Goal: Task Accomplishment & Management: Manage account settings

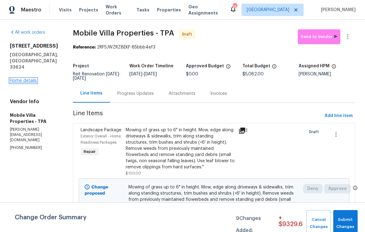
click at [15, 83] on link "Home details" at bounding box center [23, 80] width 27 height 4
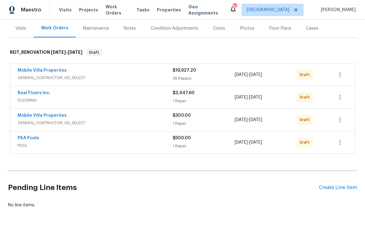
scroll to position [76, 0]
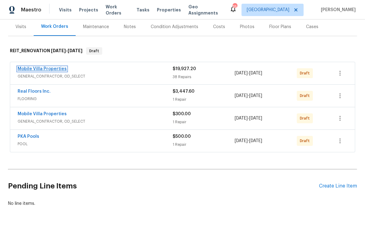
click at [42, 68] on link "Mobile Villa Properties" at bounding box center [42, 69] width 49 height 4
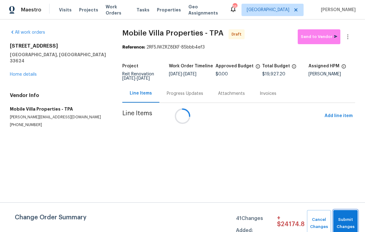
click at [350, 217] on span "Submit Changes" at bounding box center [346, 223] width 18 height 14
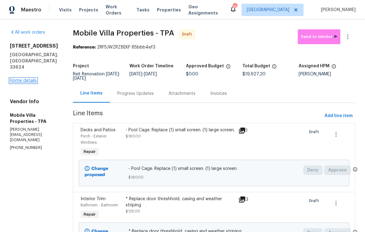
click at [18, 83] on link "Home details" at bounding box center [23, 80] width 27 height 4
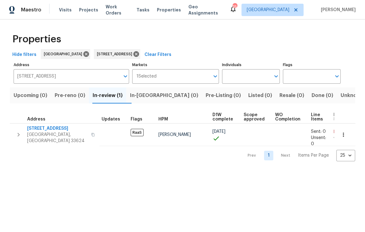
click at [154, 98] on span "In-reno (0)" at bounding box center [164, 95] width 68 height 9
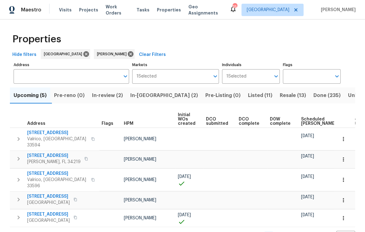
click at [147, 94] on span "In-reno (2)" at bounding box center [164, 95] width 68 height 9
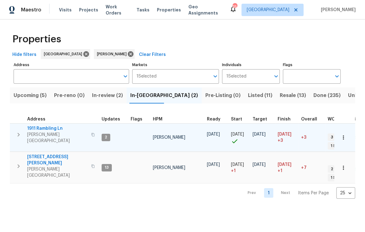
click at [49, 127] on span "1911 Rambling Ln" at bounding box center [57, 128] width 60 height 6
click at [53, 128] on span "1911 Rambling Ln" at bounding box center [57, 128] width 60 height 6
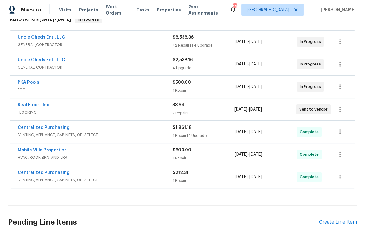
scroll to position [78, 0]
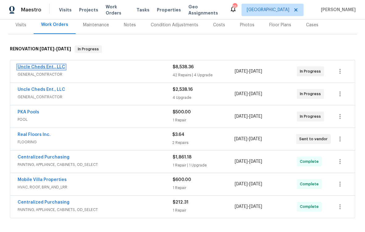
click at [45, 65] on link "Uncle Cheds Ent., LLC" at bounding box center [42, 67] width 48 height 4
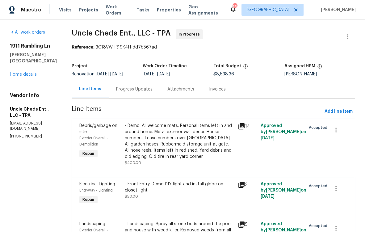
scroll to position [367, 0]
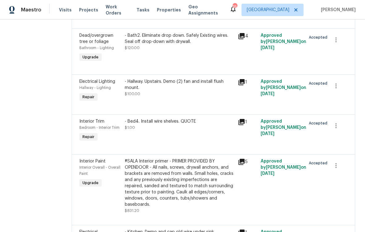
click at [163, 138] on div "- Bed4. Install wire shelves. QUOTE $1.00" at bounding box center [179, 131] width 113 height 28
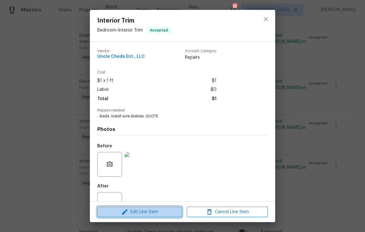
click at [154, 210] on span "Edit Line Item" at bounding box center [139, 212] width 81 height 8
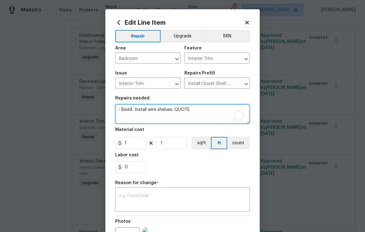
drag, startPoint x: 189, startPoint y: 108, endPoint x: 177, endPoint y: 110, distance: 11.2
click at [177, 110] on textarea "- Bed4. Install wire shelves. QUOTE" at bounding box center [182, 114] width 135 height 20
click at [189, 112] on textarea "- Bed4. Install wire shelves. QUOTE" at bounding box center [182, 114] width 135 height 20
drag, startPoint x: 189, startPoint y: 111, endPoint x: 173, endPoint y: 112, distance: 16.4
click at [173, 112] on textarea "- Bed4. Install wire shelves. QUOTE" at bounding box center [182, 114] width 135 height 20
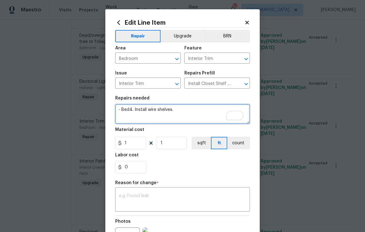
type textarea "- Bed4. Install wire shelves."
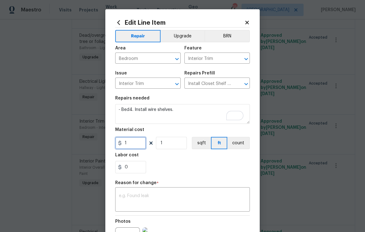
click at [129, 142] on input "1" at bounding box center [130, 143] width 31 height 12
type input "120"
click at [144, 193] on div "x ​" at bounding box center [182, 200] width 135 height 23
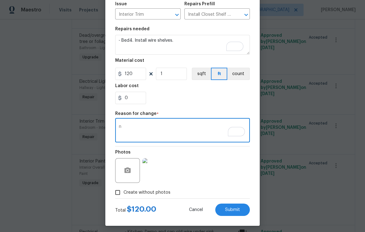
scroll to position [73, 0]
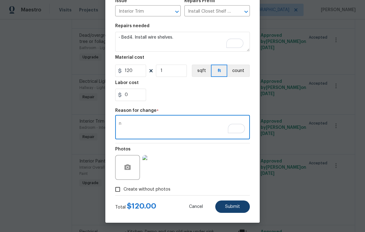
type textarea "n"
click at [226, 208] on span "Submit" at bounding box center [232, 207] width 15 height 5
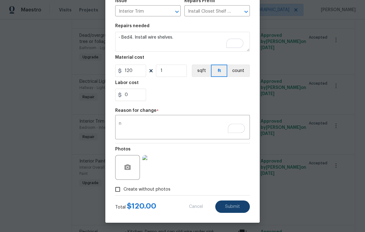
type textarea "- Bed4. Install wire shelves. QUOTE"
type input "1"
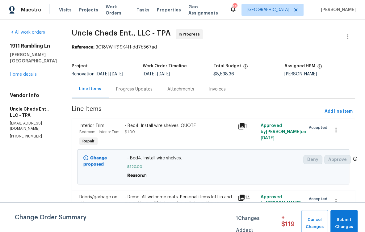
scroll to position [1993, 0]
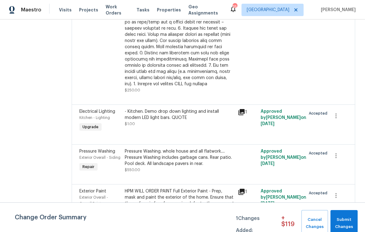
click at [148, 121] on div "- Kitchen. Demo drop down lighting and install modern LED light bars. QUOTE" at bounding box center [180, 114] width 110 height 12
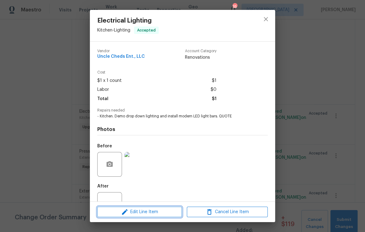
click at [149, 210] on span "Edit Line Item" at bounding box center [139, 212] width 81 height 8
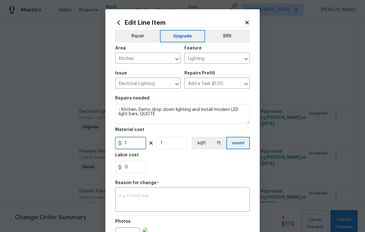
drag, startPoint x: 126, startPoint y: 144, endPoint x: 104, endPoint y: 141, distance: 22.8
click at [106, 142] on div "Edit Line Item Repair Upgrade BRN Area Kitchen ​ Feature Lighting ​ Issue Elect…" at bounding box center [182, 152] width 155 height 286
type input "600"
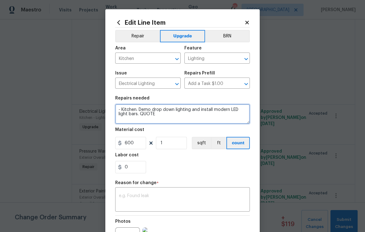
click at [174, 118] on textarea "- Kitchen. Demo drop down lighting and install modern LED light bars. QUOTE" at bounding box center [182, 114] width 135 height 20
drag, startPoint x: 155, startPoint y: 117, endPoint x: 138, endPoint y: 115, distance: 17.7
click at [138, 115] on textarea "- Kitchen. Demo drop down lighting and install modern LED light bars. QUOTE" at bounding box center [182, 114] width 135 height 20
type textarea "- Kitchen. Demo drop down lighting and install modern LED light bars."
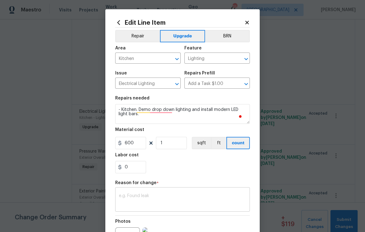
click at [160, 202] on textarea at bounding box center [182, 200] width 127 height 13
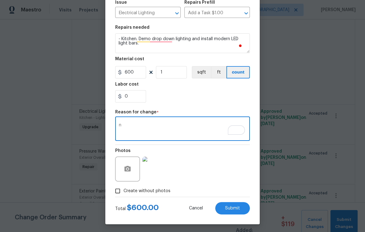
scroll to position [73, 0]
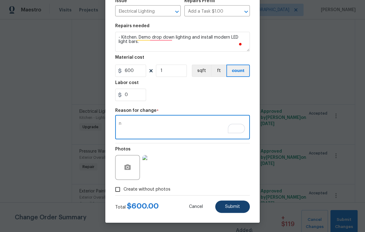
type textarea "n"
click at [234, 210] on button "Submit" at bounding box center [232, 207] width 35 height 12
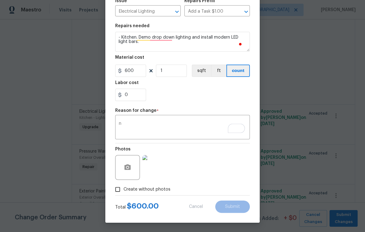
type textarea "- Kitchen. Demo drop down lighting and install modern LED light bars. QUOTE"
type input "1"
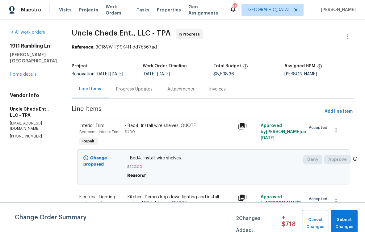
scroll to position [1672, 0]
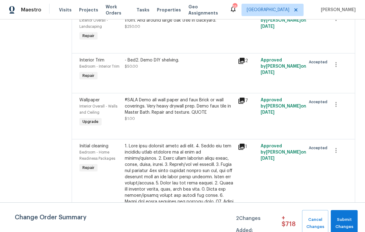
click at [157, 116] on div "#SALA Demo all wall paper and faux Brick or wall coverings. Very heavy drywall …" at bounding box center [180, 106] width 110 height 19
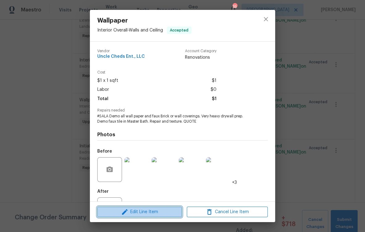
click at [159, 210] on span "Edit Line Item" at bounding box center [139, 212] width 81 height 8
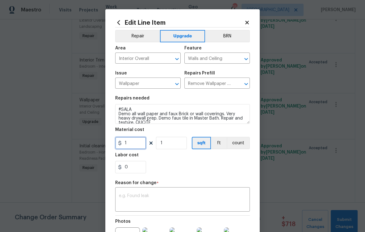
click at [129, 143] on input "1" at bounding box center [130, 143] width 31 height 12
type input "1500"
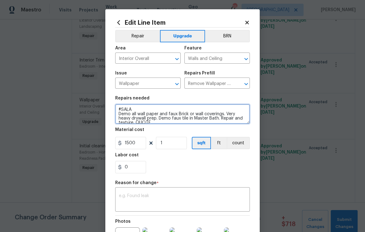
click at [172, 121] on textarea "#SALA Demo all wall paper and faux Brick or wall coverings. Very heavy drywall …" at bounding box center [182, 114] width 135 height 20
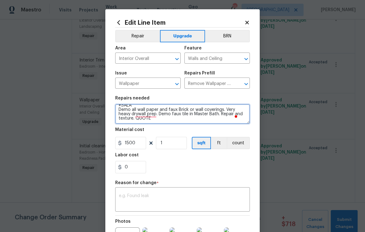
scroll to position [4, 0]
drag, startPoint x: 158, startPoint y: 123, endPoint x: 150, endPoint y: 119, distance: 9.5
click at [147, 120] on textarea "#SALA Demo all wall paper and faux Brick or wall coverings. Very heavy drywall …" at bounding box center [182, 114] width 135 height 20
drag, startPoint x: 158, startPoint y: 118, endPoint x: 143, endPoint y: 119, distance: 14.5
click at [143, 119] on textarea "#SALA Demo all wall paper and faux Brick or wall coverings. Very heavy drywall …" at bounding box center [182, 114] width 135 height 20
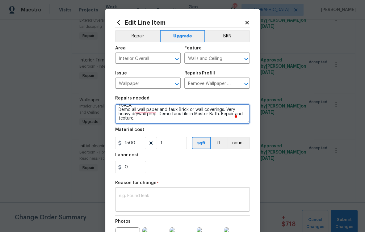
type textarea "#SALA Demo all wall paper and faux Brick or wall coverings. Very heavy drywall …"
click at [152, 195] on textarea at bounding box center [182, 200] width 127 height 13
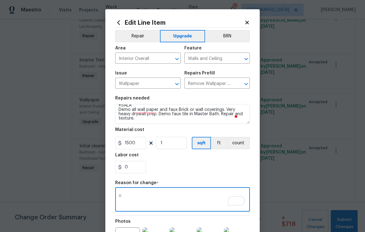
scroll to position [79, 0]
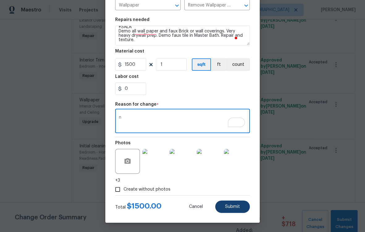
type textarea "n"
click at [235, 209] on span "Submit" at bounding box center [232, 207] width 15 height 5
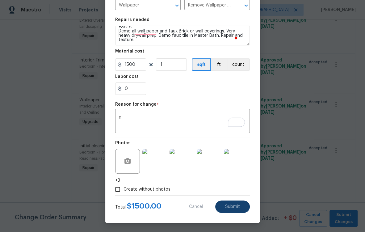
type textarea "#SALA Demo all wall paper and faux Brick or wall coverings. Very heavy drywall …"
type input "1"
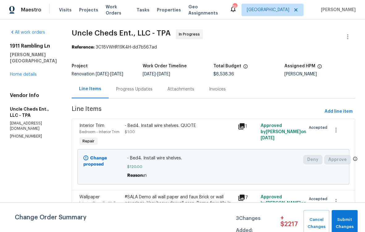
scroll to position [1097, 0]
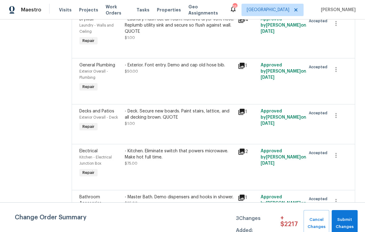
click at [178, 29] on div "- Laundry. Flush cut all foam. Remove dryer vent hose. Replumb utility sink and…" at bounding box center [180, 25] width 110 height 19
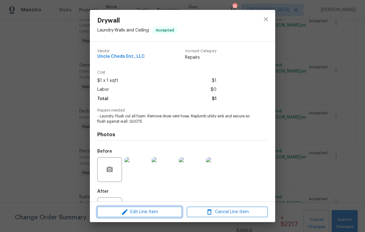
click at [148, 214] on span "Edit Line Item" at bounding box center [139, 212] width 81 height 8
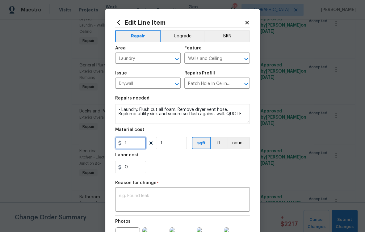
drag, startPoint x: 126, startPoint y: 142, endPoint x: 95, endPoint y: 142, distance: 30.3
click at [105, 142] on div "Edit Line Item Repair Upgrade BRN Area Laundry ​ Feature Walls and Ceiling ​ Is…" at bounding box center [182, 152] width 155 height 286
type input "325"
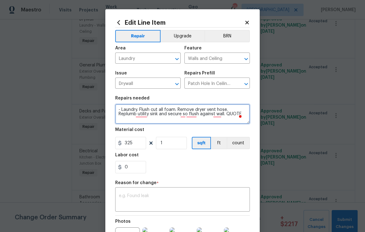
drag, startPoint x: 239, startPoint y: 115, endPoint x: 224, endPoint y: 117, distance: 14.6
click at [224, 117] on textarea "- Laundry. Flush cut all foam. Remove dryer vent hose. Replumb utility sink and…" at bounding box center [182, 114] width 135 height 20
type textarea "- Laundry. Flush cut all foam. Remove dryer vent hose. Replumb utility sink and…"
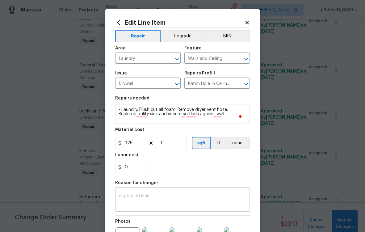
click at [167, 192] on div "x ​" at bounding box center [182, 200] width 135 height 23
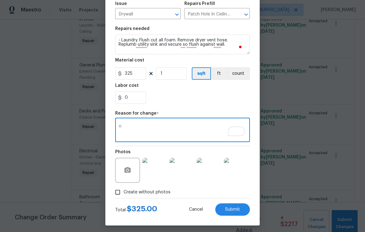
scroll to position [73, 0]
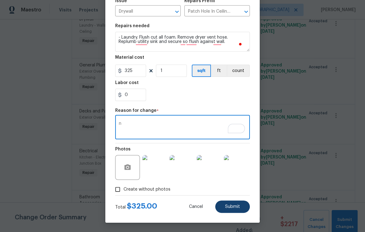
type textarea "n"
click at [231, 210] on button "Submit" at bounding box center [232, 207] width 35 height 12
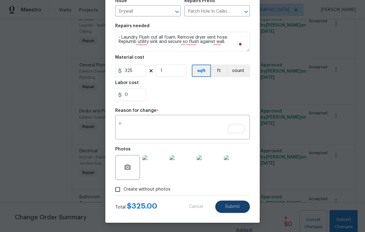
type textarea "- Laundry. Flush cut all foam. Remove dryer vent hose. Replumb utility sink and…"
type input "1"
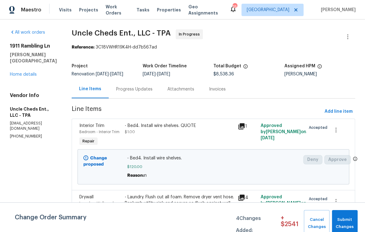
scroll to position [1135, 0]
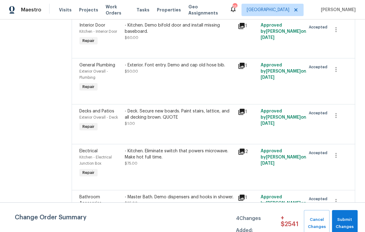
click at [184, 118] on div "- Deck. Secure new boards. Paint stairs, lattice, and all decking brown. QUOTE" at bounding box center [180, 114] width 110 height 12
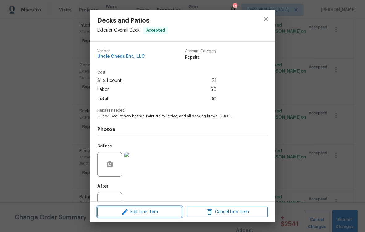
click at [161, 212] on span "Edit Line Item" at bounding box center [139, 212] width 81 height 8
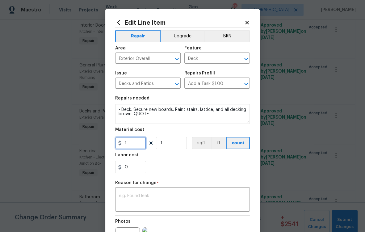
drag, startPoint x: 130, startPoint y: 146, endPoint x: 120, endPoint y: 145, distance: 10.9
click at [120, 145] on div "1" at bounding box center [130, 143] width 31 height 12
type input "500"
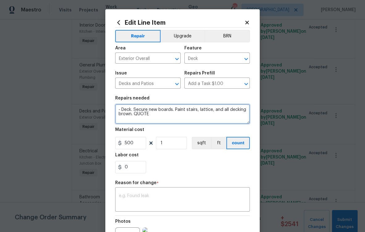
click at [153, 123] on textarea "- Deck. Secure new boards. Paint stairs, lattice, and all decking brown. QUOTE" at bounding box center [182, 114] width 135 height 20
drag, startPoint x: 150, startPoint y: 114, endPoint x: 131, endPoint y: 113, distance: 18.3
click at [131, 113] on textarea "- Deck. Secure new boards. Paint stairs, lattice, and all decking brown. QUOTE" at bounding box center [182, 114] width 135 height 20
type textarea "- Deck. Secure new boards. Paint stairs, lattice, and all decking brown."
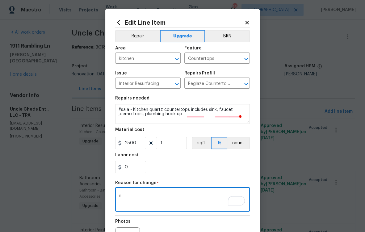
scroll to position [73, 0]
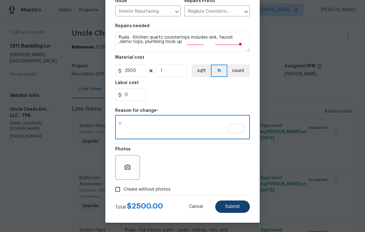
type textarea "n"
click at [223, 203] on button "Submit" at bounding box center [232, 207] width 35 height 12
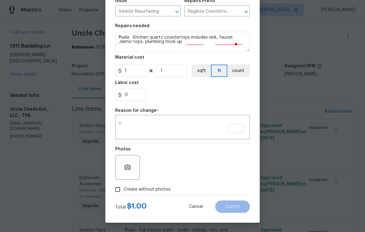
type input "1"
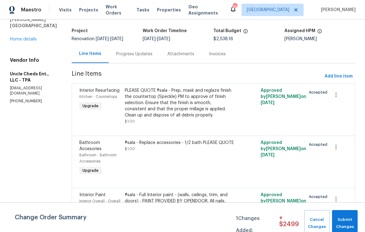
scroll to position [43, 0]
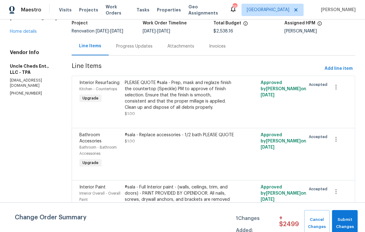
click at [158, 135] on div "#sala - Replace accessories - 1/2 bath PLEASE QUOTE" at bounding box center [180, 135] width 110 height 6
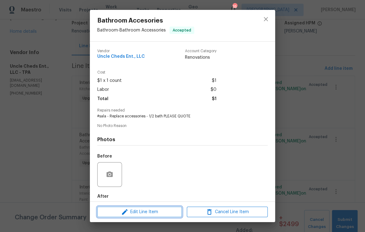
click at [154, 212] on span "Edit Line Item" at bounding box center [139, 212] width 81 height 8
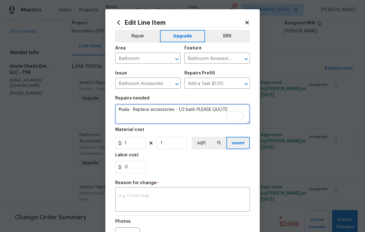
drag, startPoint x: 226, startPoint y: 112, endPoint x: 193, endPoint y: 110, distance: 32.8
click at [193, 110] on textarea "#sala - Replace accessories - 1/2 bath PLEASE QUOTE" at bounding box center [182, 114] width 135 height 20
type textarea "#sala - Replace accessories - 1/2 bath"
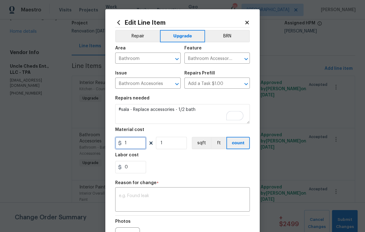
click at [129, 147] on input "1" at bounding box center [130, 143] width 31 height 12
type input "125"
click at [134, 169] on input "0" at bounding box center [130, 167] width 31 height 12
click at [148, 198] on textarea at bounding box center [182, 200] width 127 height 13
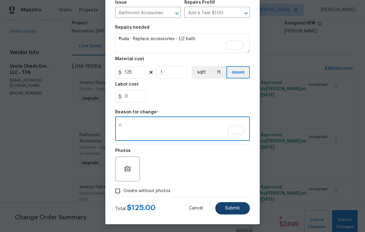
scroll to position [73, 0]
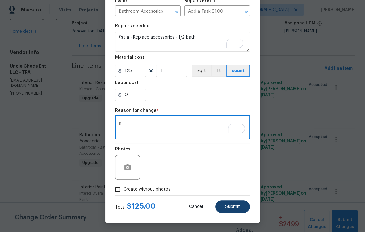
type textarea "n"
click at [239, 206] on button "Submit" at bounding box center [232, 207] width 35 height 12
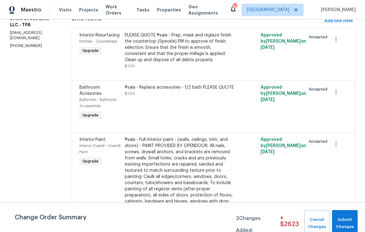
scroll to position [186, 0]
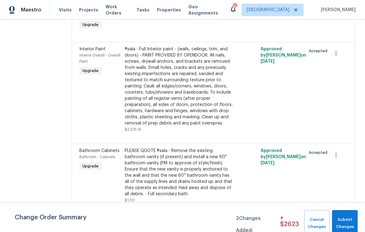
click at [180, 177] on div "PLEASE QUOTE #sala - Remove the existing bathroom vanity (if present) and insta…" at bounding box center [180, 172] width 110 height 49
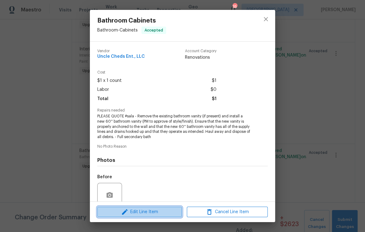
click at [175, 214] on span "Edit Line Item" at bounding box center [139, 212] width 81 height 8
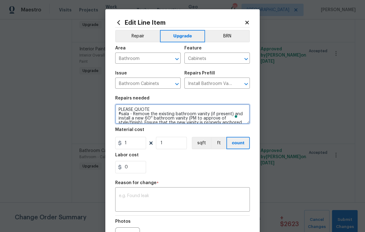
drag, startPoint x: 143, startPoint y: 109, endPoint x: 101, endPoint y: 107, distance: 42.4
click at [110, 107] on div "Edit Line Item Repair Upgrade BRN Area Bathroom ​ Feature Cabinets ​ Issue Bath…" at bounding box center [182, 152] width 155 height 286
type textarea "#sala - Remove the existing bathroom vanity (if present) and install a new 60''…"
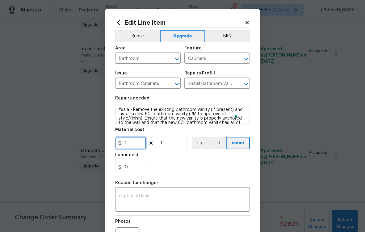
drag, startPoint x: 125, startPoint y: 143, endPoint x: 90, endPoint y: 142, distance: 35.2
click at [100, 145] on div "Edit Line Item Repair Upgrade BRN Area Bathroom ​ Feature Cabinets ​ Issue Bath…" at bounding box center [182, 116] width 365 height 232
type input "725"
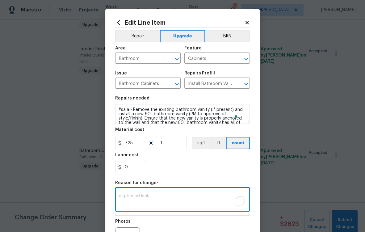
click at [182, 198] on textarea "To enrich screen reader interactions, please activate Accessibility in Grammarl…" at bounding box center [182, 200] width 127 height 13
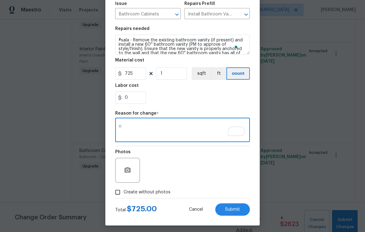
scroll to position [73, 0]
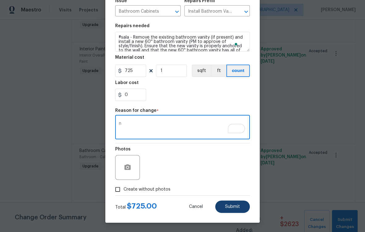
type textarea "n"
click at [225, 205] on span "Submit" at bounding box center [232, 207] width 15 height 5
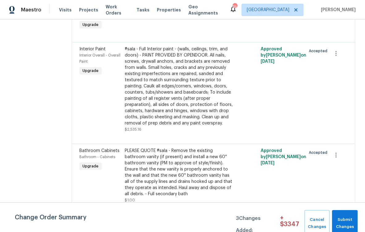
scroll to position [0, 0]
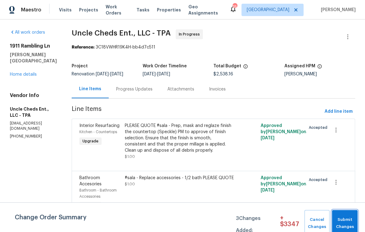
click at [346, 227] on span "Submit Changes" at bounding box center [344, 223] width 19 height 14
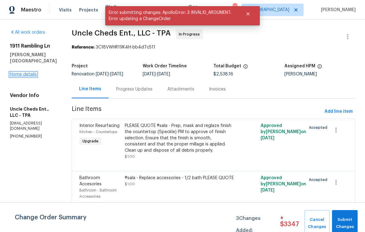
click at [29, 72] on link "Home details" at bounding box center [23, 74] width 27 height 4
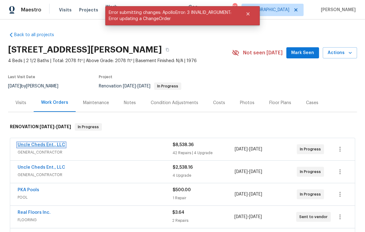
click at [47, 144] on link "Uncle Cheds Ent., LLC" at bounding box center [42, 145] width 48 height 4
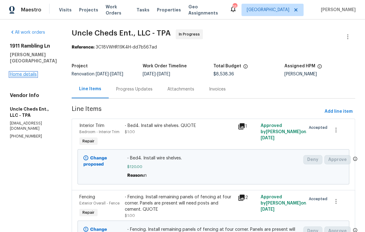
click at [28, 72] on link "Home details" at bounding box center [23, 74] width 27 height 4
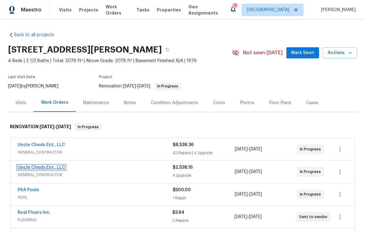
click at [43, 169] on link "Uncle Cheds Ent., LLC" at bounding box center [42, 167] width 48 height 4
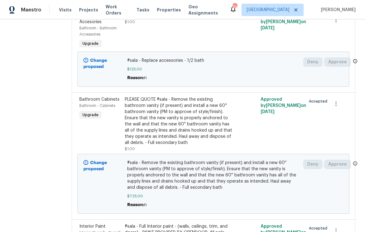
scroll to position [208, 0]
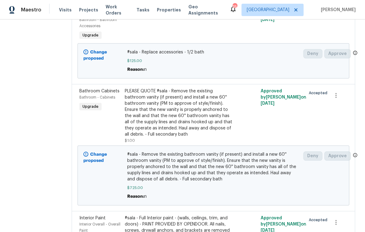
click at [178, 128] on div "PLEASE QUOTE #sala - Remove the existing bathroom vanity (if present) and insta…" at bounding box center [180, 112] width 110 height 49
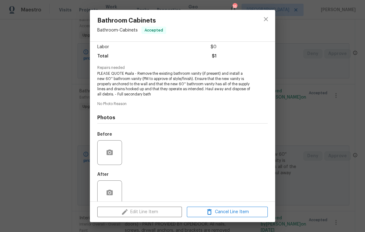
scroll to position [52, 0]
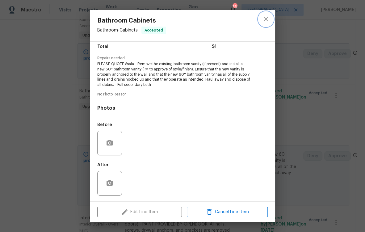
click at [265, 19] on icon "close" at bounding box center [265, 18] width 7 height 7
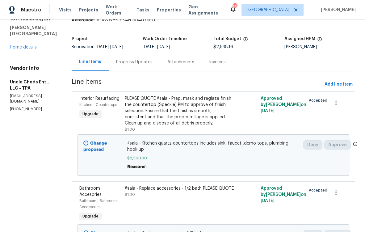
scroll to position [0, 0]
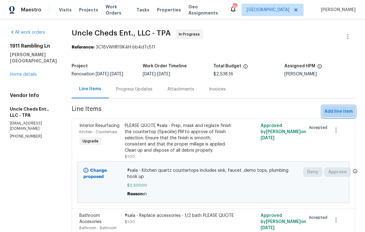
click at [342, 114] on span "Add line item" at bounding box center [339, 112] width 28 height 8
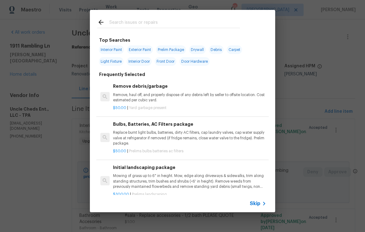
click at [158, 15] on div at bounding box center [169, 22] width 158 height 24
click at [158, 17] on div at bounding box center [169, 22] width 158 height 24
click at [157, 21] on input "text" at bounding box center [174, 23] width 131 height 9
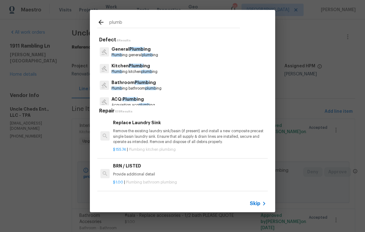
type input "plumb"
click at [153, 50] on p "General Plumb ing" at bounding box center [135, 49] width 47 height 6
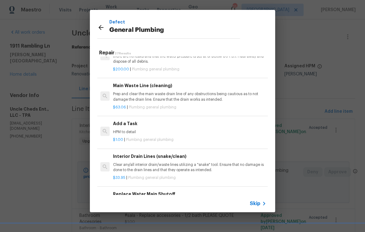
scroll to position [640, 0]
click at [144, 126] on h6 "Add a Task" at bounding box center [189, 123] width 153 height 7
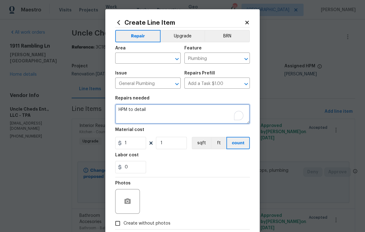
drag, startPoint x: 149, startPoint y: 108, endPoint x: 98, endPoint y: 109, distance: 50.4
click at [98, 109] on div "Create Line Item Repair Upgrade BRN Area ​ Feature Plumbing ​ Issue General Plu…" at bounding box center [182, 116] width 365 height 232
click at [160, 114] on textarea "#sala Bath3. plumbing hoof up" at bounding box center [182, 114] width 135 height 20
type textarea "#sala Bath3. plumbing hook up"
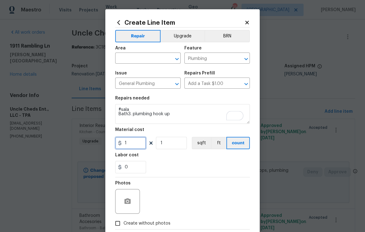
drag, startPoint x: 120, startPoint y: 141, endPoint x: 102, endPoint y: 139, distance: 18.1
click at [108, 140] on div "Create Line Item Repair Upgrade BRN Area ​ Feature Plumbing ​ Issue General Plu…" at bounding box center [182, 133] width 155 height 248
type input "75"
drag, startPoint x: 133, startPoint y: 223, endPoint x: 142, endPoint y: 218, distance: 10.5
click at [133, 223] on span "Create without photos" at bounding box center [147, 223] width 47 height 6
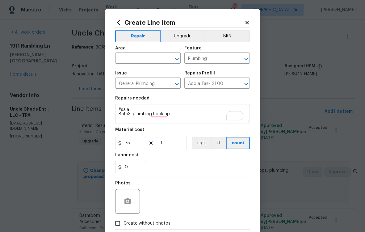
click at [124, 223] on input "Create without photos" at bounding box center [118, 224] width 12 height 12
checkbox input "true"
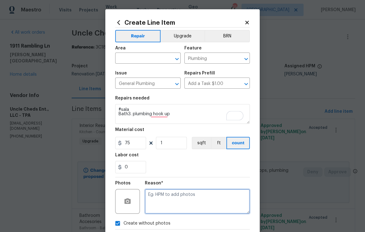
click at [163, 206] on textarea at bounding box center [197, 201] width 105 height 25
drag, startPoint x: 149, startPoint y: 196, endPoint x: 134, endPoint y: 198, distance: 15.6
click at [134, 198] on div "Photos Reason* n" at bounding box center [182, 197] width 135 height 40
type textarea "n"
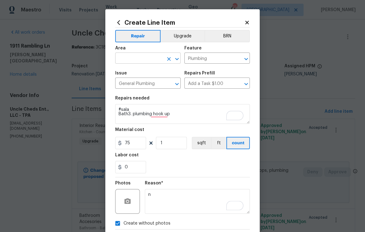
click at [128, 61] on input "text" at bounding box center [139, 59] width 48 height 10
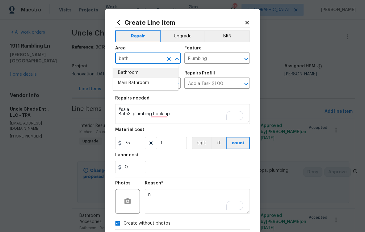
drag, startPoint x: 129, startPoint y: 60, endPoint x: 96, endPoint y: 56, distance: 32.7
click at [96, 56] on div "Create Line Item Repair Upgrade BRN Area bath ​ Feature Plumbing ​ Issue Genera…" at bounding box center [182, 116] width 365 height 232
type input "g"
click at [122, 71] on li "Bathroom" at bounding box center [146, 73] width 66 height 10
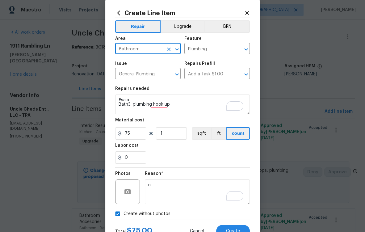
scroll to position [0, 0]
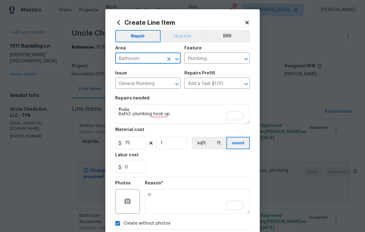
type input "Bathroom"
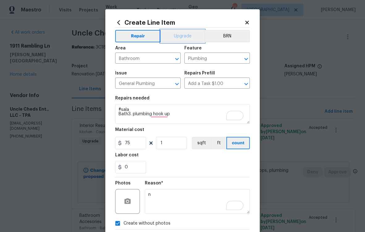
click at [182, 36] on button "Upgrade" at bounding box center [183, 36] width 44 height 12
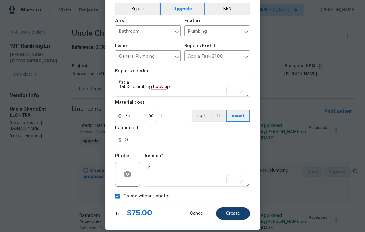
scroll to position [34, 0]
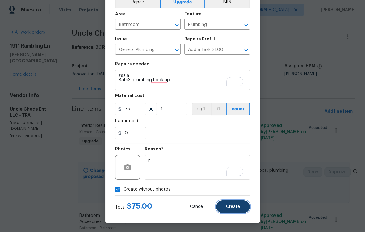
click at [237, 210] on button "Create" at bounding box center [233, 207] width 34 height 12
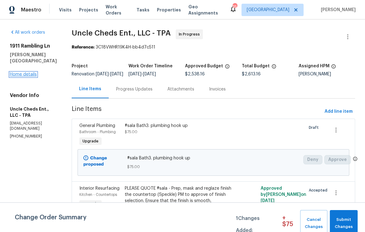
click at [30, 72] on link "Home details" at bounding box center [23, 74] width 27 height 4
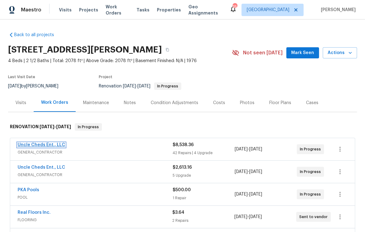
click at [48, 144] on link "Uncle Cheds Ent., LLC" at bounding box center [42, 145] width 48 height 4
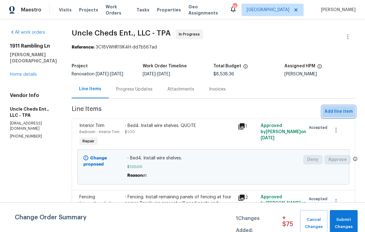
click at [339, 110] on span "Add line item" at bounding box center [339, 112] width 28 height 8
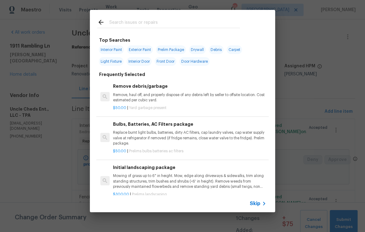
click at [143, 21] on input "text" at bounding box center [174, 23] width 131 height 9
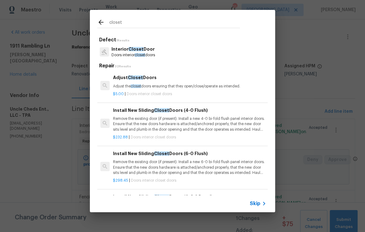
type input "closet"
click at [155, 53] on p "Doors interior closet doors" at bounding box center [134, 55] width 44 height 5
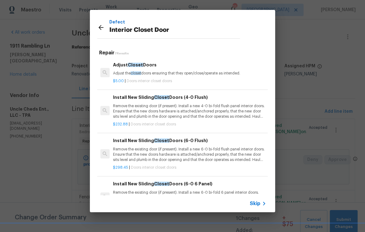
click at [126, 49] on div "Repair 7 Results Adjust Closet Doors Adjust the closet doors ensuring that they…" at bounding box center [182, 128] width 171 height 163
click at [143, 72] on p "Adjust the closet doors ensuring that they open/close/operate as intended." at bounding box center [189, 73] width 153 height 5
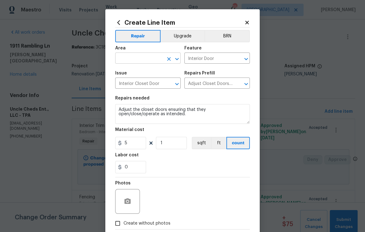
click at [142, 64] on body "Maestro Visits Projects Work Orders Tasks Properties Geo Assignments 35 Tampa P…" at bounding box center [182, 116] width 365 height 232
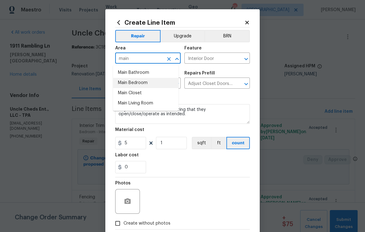
click at [139, 85] on li "Main Bedroom" at bounding box center [146, 83] width 66 height 10
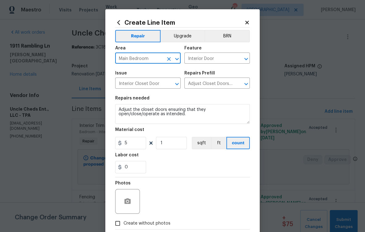
type input "Main Bedroom"
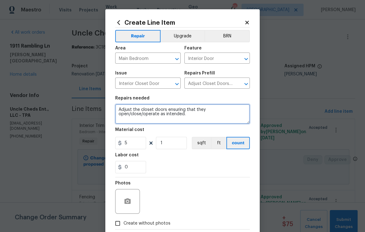
click at [178, 115] on textarea "Adjust the closet doors ensuring that they open/close/operate as intended." at bounding box center [182, 114] width 135 height 20
type textarea "Master Bed. Install 2 bifold"
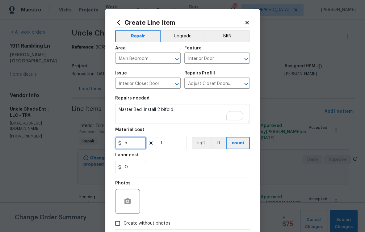
drag, startPoint x: 128, startPoint y: 144, endPoint x: 105, endPoint y: 140, distance: 22.6
click at [105, 140] on div "Create Line Item Repair Upgrade BRN Area Main Bedroom ​ Feature Interior Door ​…" at bounding box center [182, 133] width 155 height 248
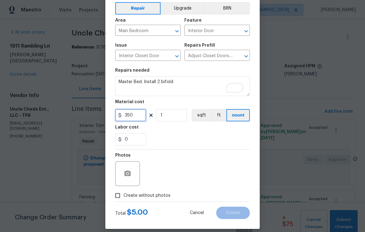
scroll to position [34, 0]
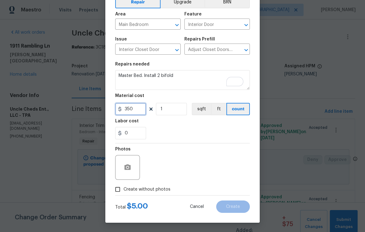
type input "350"
click at [151, 188] on span "Create without photos" at bounding box center [147, 189] width 47 height 6
click at [124, 188] on input "Create without photos" at bounding box center [118, 190] width 12 height 12
checkbox input "true"
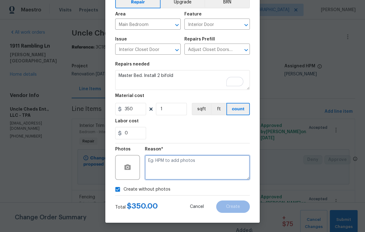
click at [184, 174] on textarea at bounding box center [197, 167] width 105 height 25
type textarea "n"
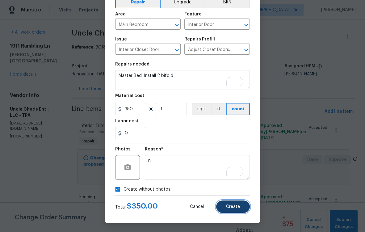
click at [237, 208] on span "Create" at bounding box center [233, 207] width 14 height 5
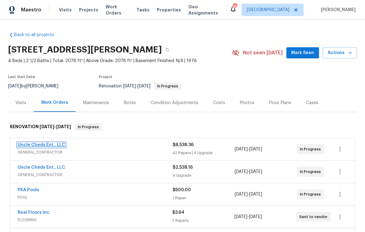
click at [41, 143] on link "Uncle Cheds Ent., LLC" at bounding box center [42, 145] width 48 height 4
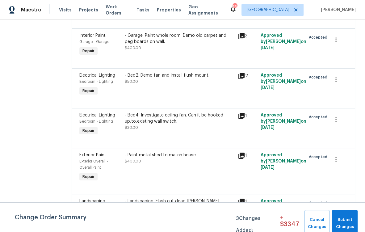
scroll to position [1118, 0]
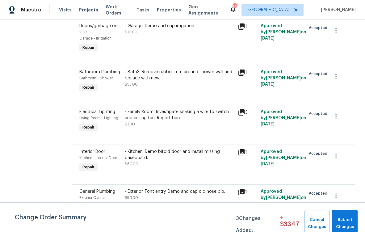
click at [165, 121] on div "- Family Room. Investigate snaking a wire to switch and ceiling fan. Report bac…" at bounding box center [180, 115] width 110 height 12
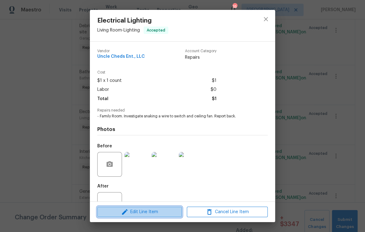
click at [140, 215] on span "Edit Line Item" at bounding box center [139, 212] width 81 height 8
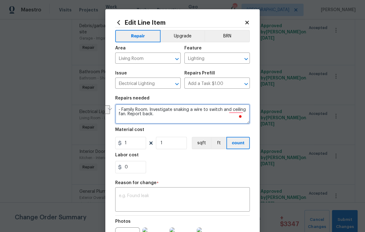
drag, startPoint x: 147, startPoint y: 110, endPoint x: 204, endPoint y: 116, distance: 56.5
click at [204, 116] on textarea "- Family Room. Investigate snaking a wire to switch and ceiling fan. Report bac…" at bounding box center [182, 114] width 135 height 20
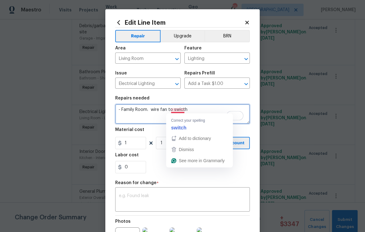
click at [182, 111] on textarea "- Family Room. wire fan to swicth" at bounding box center [182, 114] width 135 height 20
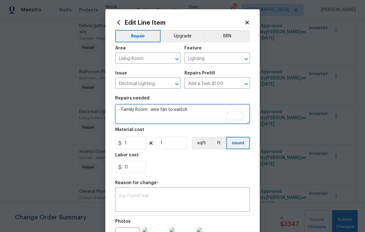
type textarea "- Family Room. wire fan to switch"
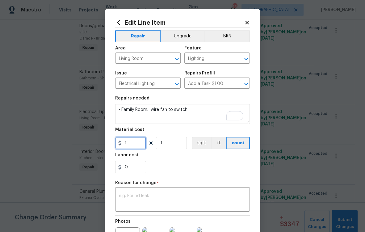
drag, startPoint x: 133, startPoint y: 144, endPoint x: 98, endPoint y: 143, distance: 34.3
click at [98, 143] on div "Edit Line Item Repair Upgrade BRN Area Living Room ​ Feature Lighting ​ Issue E…" at bounding box center [182, 116] width 365 height 232
type input "350"
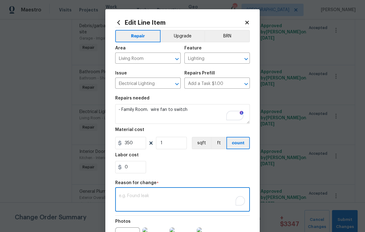
click at [139, 203] on textarea "To enrich screen reader interactions, please activate Accessibility in Grammarl…" at bounding box center [182, 200] width 127 height 13
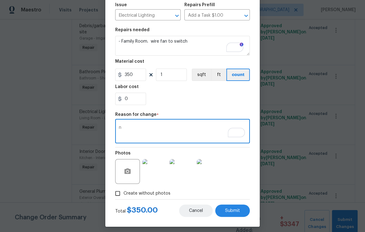
scroll to position [73, 0]
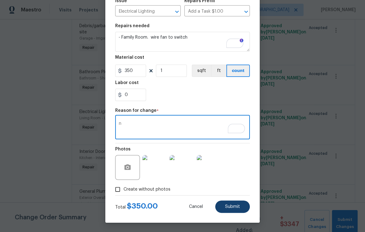
type textarea "n"
click at [235, 207] on span "Submit" at bounding box center [232, 207] width 15 height 5
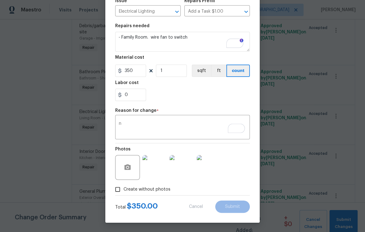
type textarea "- Family Room. Investigate snaking a wire to switch and ceiling fan. Report bac…"
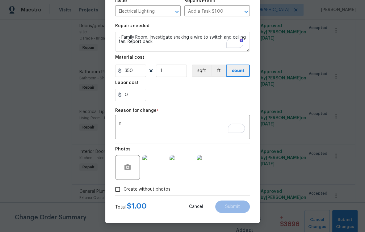
type input "1"
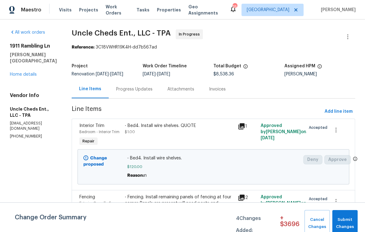
scroll to position [1270, 0]
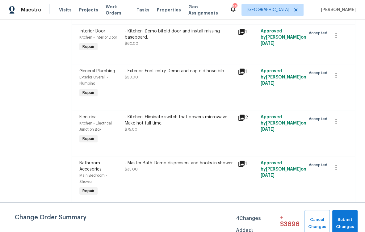
click at [176, 126] on div "- Kitchen. Eliminate switch that powers microwave. Make hot full time." at bounding box center [180, 120] width 110 height 12
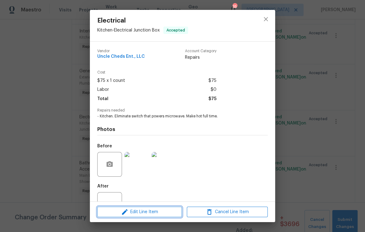
click at [158, 211] on span "Edit Line Item" at bounding box center [139, 212] width 81 height 8
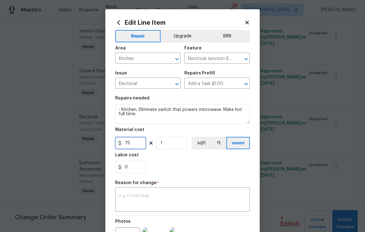
drag, startPoint x: 130, startPoint y: 144, endPoint x: 112, endPoint y: 144, distance: 17.9
click at [112, 145] on div "Edit Line Item Repair Upgrade BRN Area Kitchen ​ Feature Electrical Junction Bo…" at bounding box center [182, 152] width 155 height 286
type input "50"
click at [167, 200] on textarea at bounding box center [182, 200] width 127 height 13
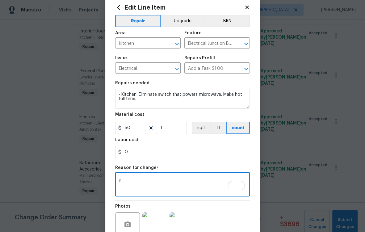
scroll to position [73, 0]
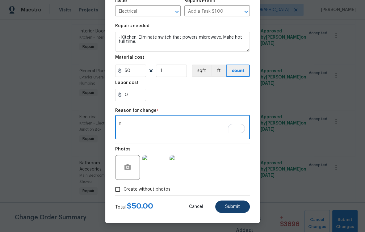
type textarea "n"
click at [220, 203] on button "Submit" at bounding box center [232, 207] width 35 height 12
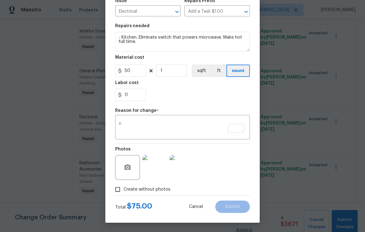
type input "75"
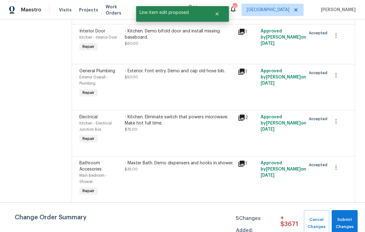
scroll to position [0, 0]
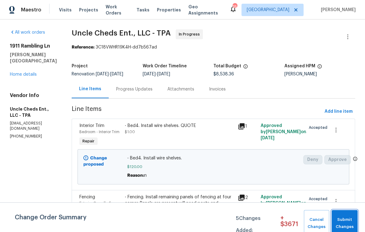
click at [346, 225] on span "Submit Changes" at bounding box center [345, 223] width 20 height 14
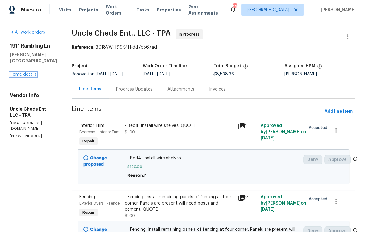
click at [25, 72] on link "Home details" at bounding box center [23, 74] width 27 height 4
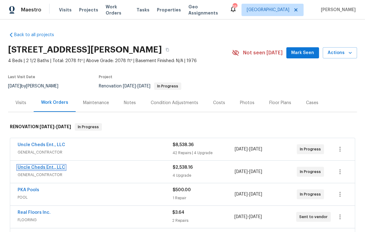
click at [50, 165] on link "Uncle Cheds Ent., LLC" at bounding box center [42, 167] width 48 height 4
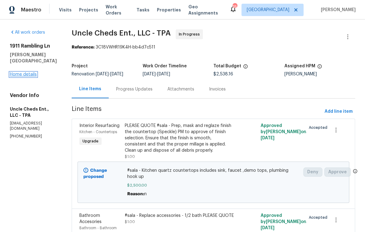
click at [27, 72] on link "Home details" at bounding box center [23, 74] width 27 height 4
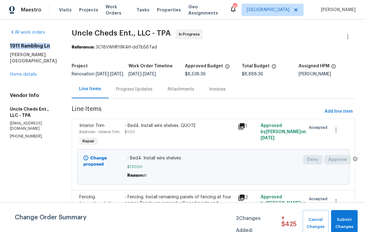
drag, startPoint x: 44, startPoint y: 46, endPoint x: 10, endPoint y: 46, distance: 34.6
click at [10, 46] on h2 "1911 Rambling Ln" at bounding box center [33, 46] width 47 height 6
click at [39, 46] on h2 "1911 Rambling Ln" at bounding box center [33, 46] width 47 height 6
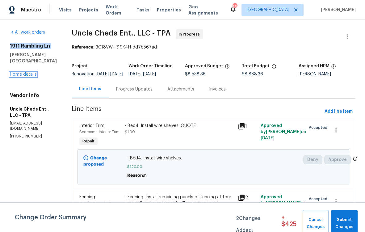
click at [28, 72] on link "Home details" at bounding box center [23, 74] width 27 height 4
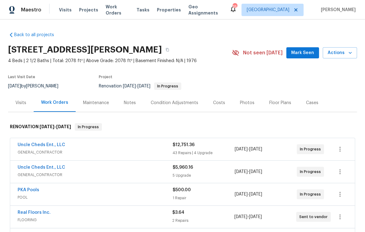
click at [19, 104] on div "Visits" at bounding box center [20, 103] width 11 height 6
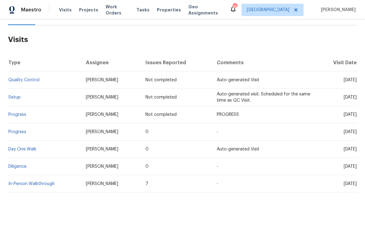
scroll to position [93, 0]
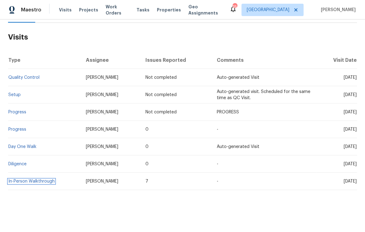
click at [26, 179] on link "In-Person Walkthrough" at bounding box center [31, 181] width 46 height 4
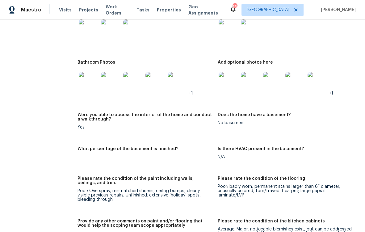
scroll to position [847, 0]
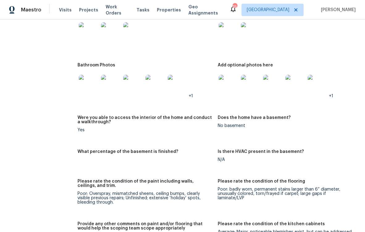
click at [91, 78] on img at bounding box center [89, 85] width 20 height 20
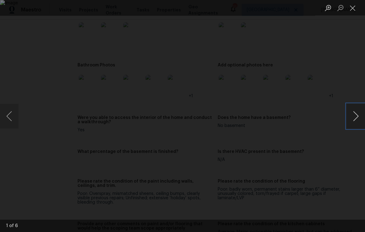
click at [352, 117] on button "Next image" at bounding box center [356, 116] width 19 height 25
click at [351, 117] on button "Next image" at bounding box center [356, 116] width 19 height 25
click at [4, 116] on button "Previous image" at bounding box center [9, 116] width 19 height 25
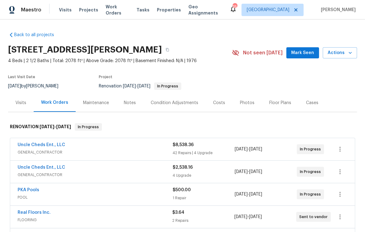
click at [131, 103] on div "Notes" at bounding box center [130, 103] width 12 height 6
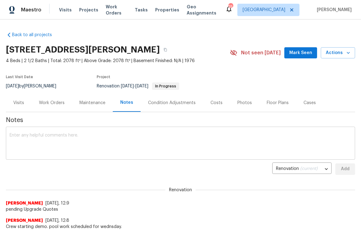
click at [122, 139] on textarea at bounding box center [181, 144] width 342 height 22
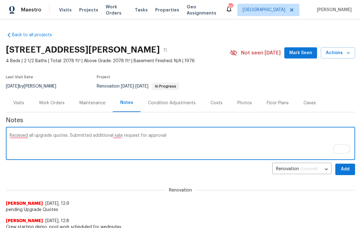
type textarea "Recieved all upgrade quotes. Submitted additional sala request for approval"
click at [344, 167] on span "Add" at bounding box center [345, 169] width 10 height 8
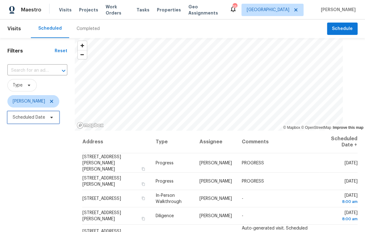
click at [37, 118] on span "Scheduled Date" at bounding box center [29, 117] width 32 height 6
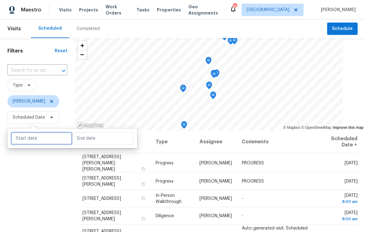
click at [40, 139] on input "text" at bounding box center [41, 138] width 61 height 12
select select "9"
select select "2025"
select select "10"
select select "2025"
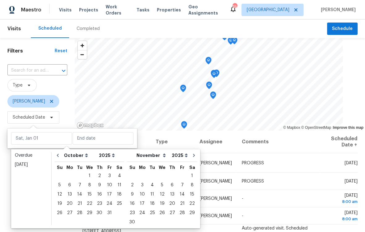
click at [29, 150] on div "Overdue [DATE] January February March April May June July August September Octo…" at bounding box center [105, 188] width 189 height 79
click at [30, 152] on div "Overdue" at bounding box center [31, 155] width 33 height 6
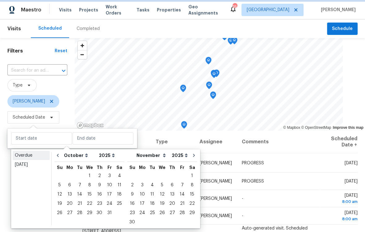
type input "[DATE]"
select select "8"
select select "9"
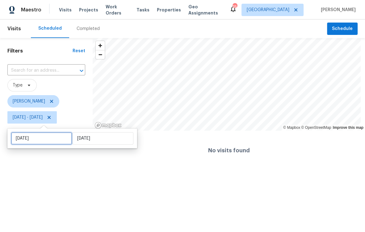
click at [31, 141] on input "[DATE]" at bounding box center [41, 138] width 61 height 12
select select "8"
select select "2025"
select select "9"
select select "2025"
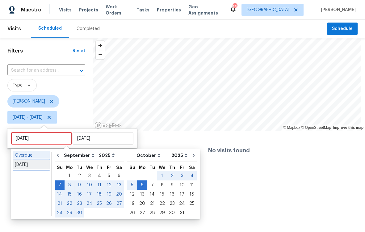
click at [31, 164] on div "[DATE]" at bounding box center [31, 165] width 33 height 6
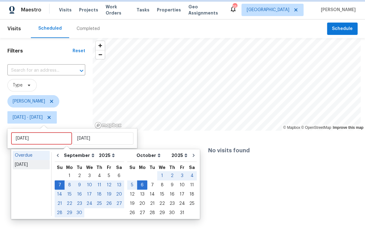
type input "[DATE]"
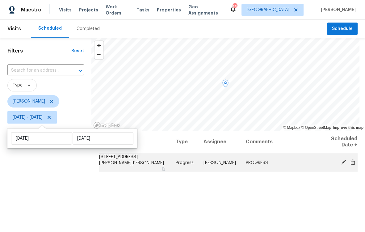
click at [341, 161] on icon at bounding box center [343, 162] width 5 height 5
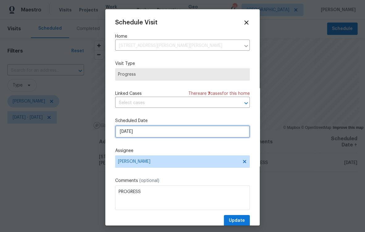
click at [155, 131] on input "[DATE]" at bounding box center [182, 131] width 135 height 12
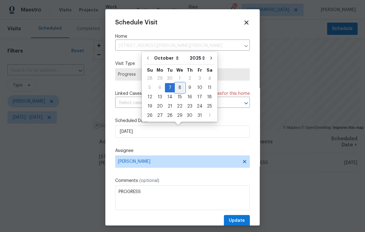
click at [180, 87] on div "8" at bounding box center [180, 87] width 10 height 9
type input "[DATE]"
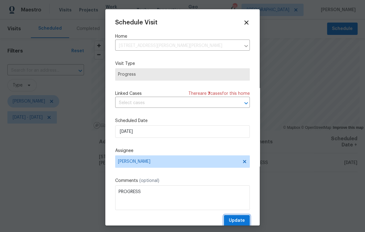
click at [238, 220] on span "Update" at bounding box center [237, 221] width 16 height 8
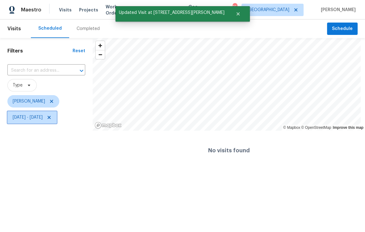
click at [32, 122] on span "[DATE] - [DATE]" at bounding box center [31, 117] width 49 height 12
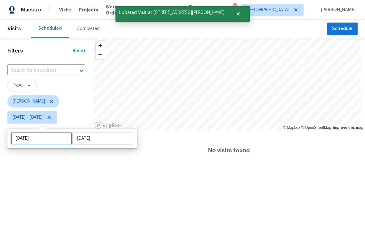
click at [40, 140] on input "[DATE]" at bounding box center [41, 138] width 61 height 12
select select "9"
select select "2025"
select select "10"
select select "2025"
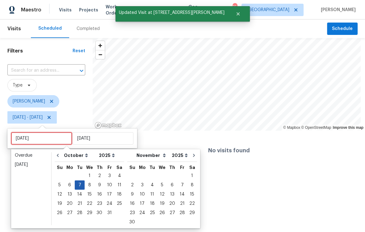
type input "[DATE]"
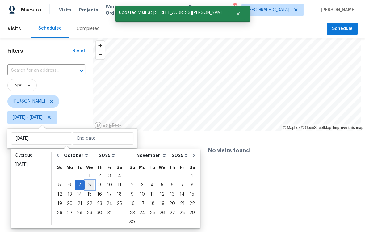
click at [91, 184] on div "8" at bounding box center [90, 185] width 10 height 9
type input "[DATE]"
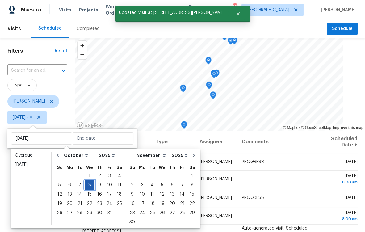
click at [90, 184] on div "8" at bounding box center [90, 185] width 10 height 9
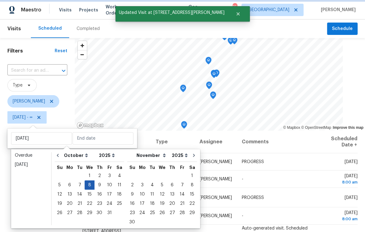
type input "[DATE]"
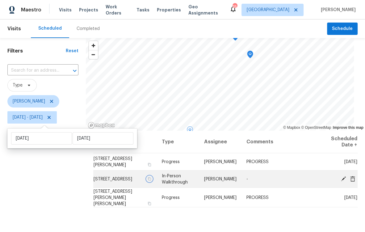
click at [149, 181] on icon "button" at bounding box center [149, 179] width 4 height 4
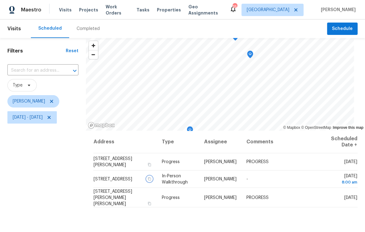
click at [251, 55] on icon "Map marker" at bounding box center [250, 54] width 2 height 2
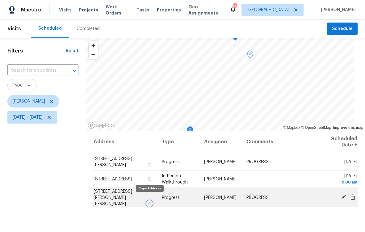
drag, startPoint x: 149, startPoint y: 201, endPoint x: 141, endPoint y: 195, distance: 10.0
click at [149, 202] on icon "button" at bounding box center [149, 203] width 3 height 3
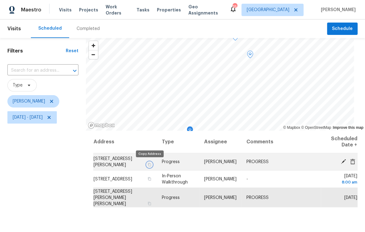
click at [150, 163] on icon "button" at bounding box center [149, 165] width 4 height 4
